Goal: Book appointment/travel/reservation

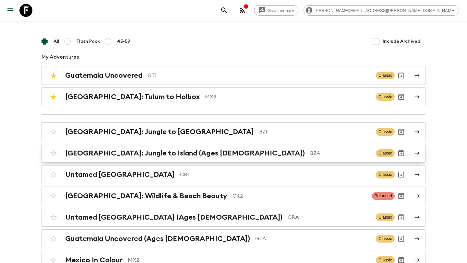
scroll to position [32, 0]
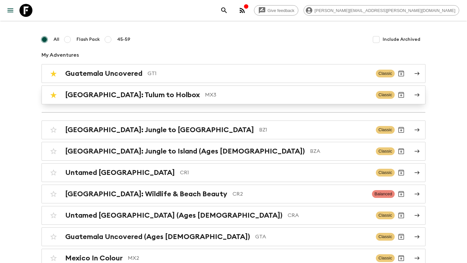
click at [149, 94] on div "[GEOGRAPHIC_DATA]: Tulum to Holbox MX3" at bounding box center [217, 95] width 305 height 8
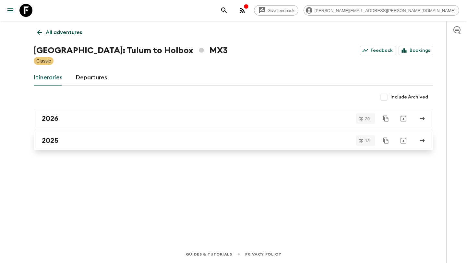
click at [135, 135] on link "2025" at bounding box center [233, 140] width 399 height 19
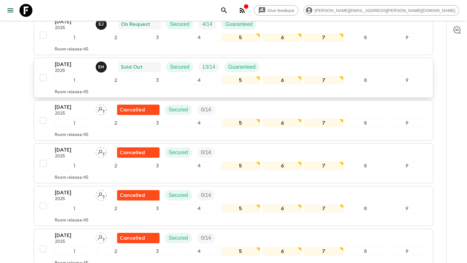
scroll to position [188, 0]
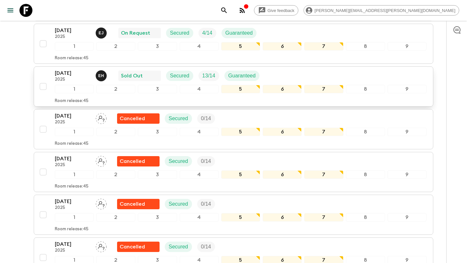
click at [296, 73] on div "[DATE] 2025 E H Sold Out Secured 13 / 14 Guaranteed" at bounding box center [241, 75] width 372 height 13
